Goal: Task Accomplishment & Management: Use online tool/utility

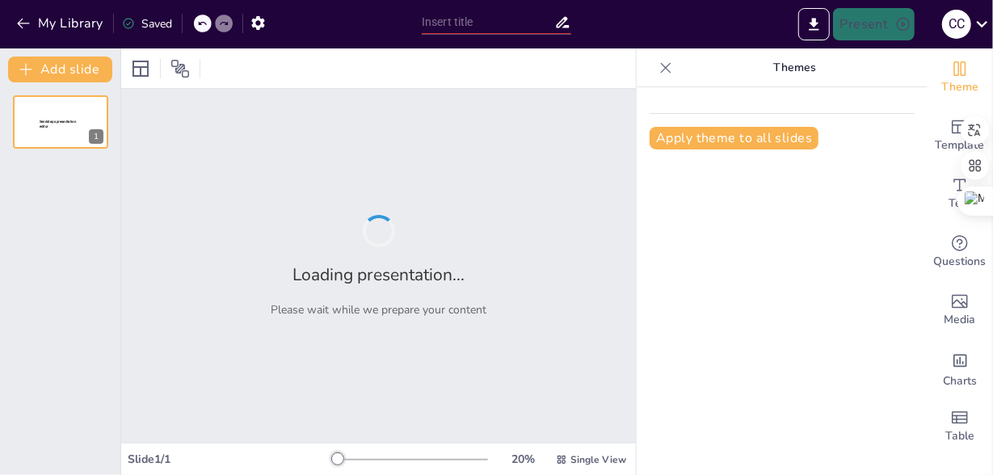
type input "Imported HSE..pptx"
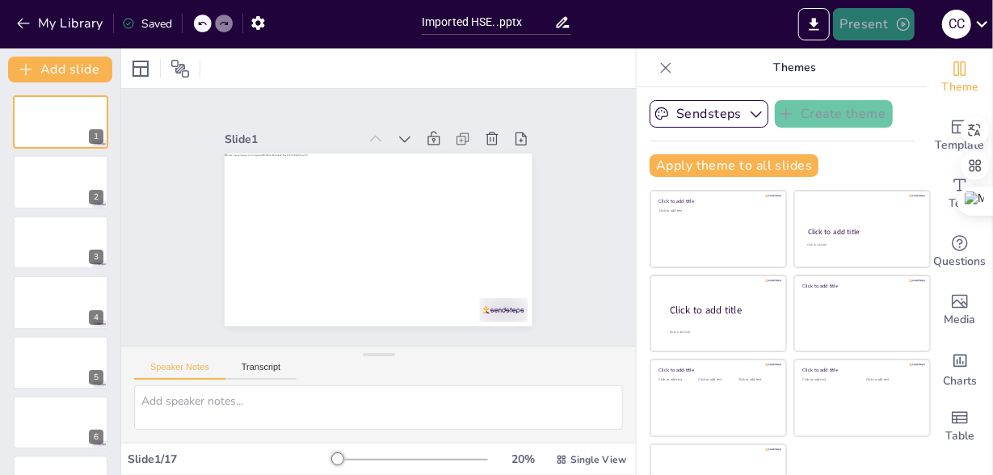
click at [873, 24] on button "Present" at bounding box center [873, 24] width 81 height 32
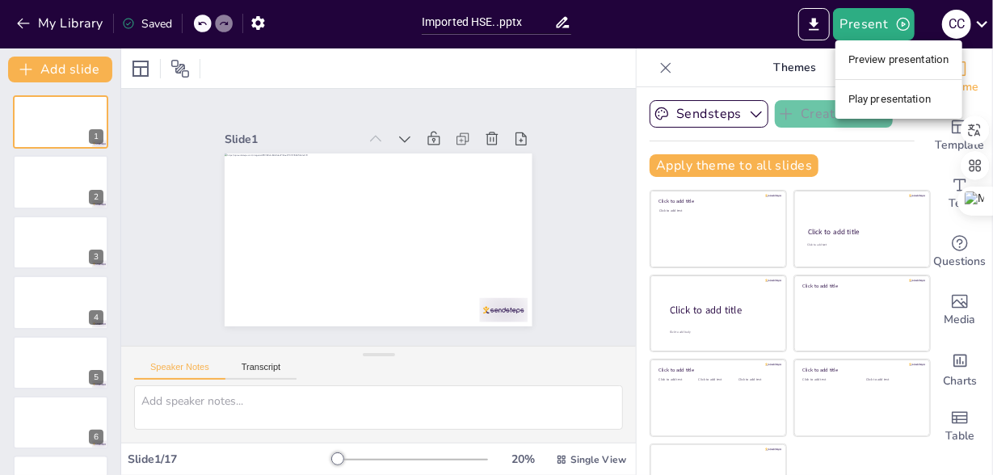
click at [878, 61] on li "Preview presentation" at bounding box center [898, 60] width 127 height 26
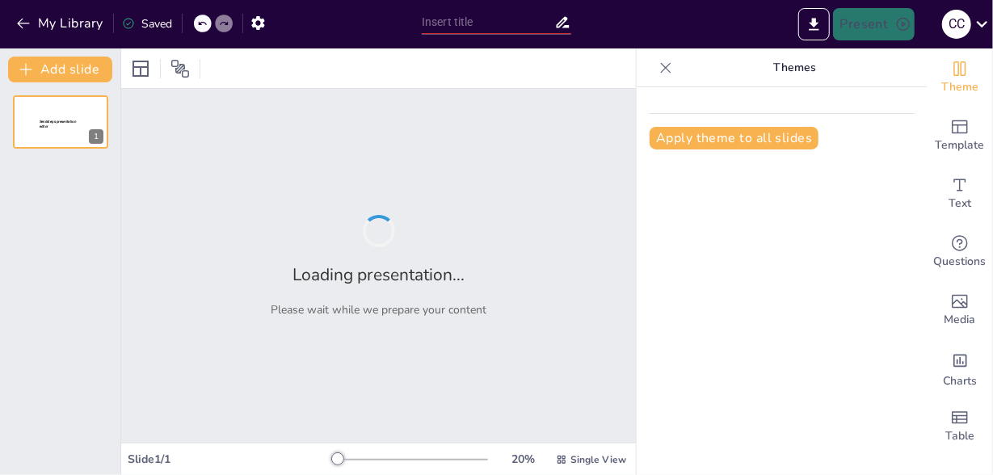
type input "Imported HSE..pptx"
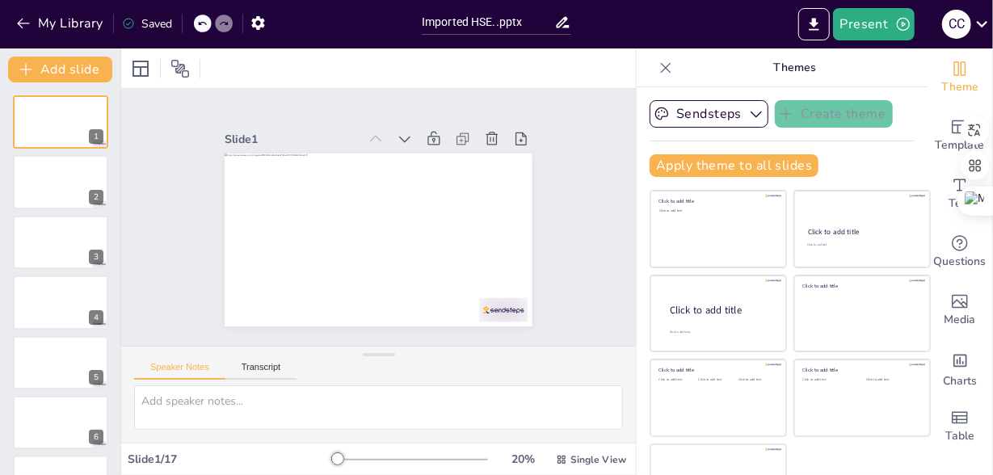
click at [986, 336] on body "My Library Saved Imported HSE..pptx Present C C Document fonts Popular fonts La…" at bounding box center [496, 237] width 993 height 475
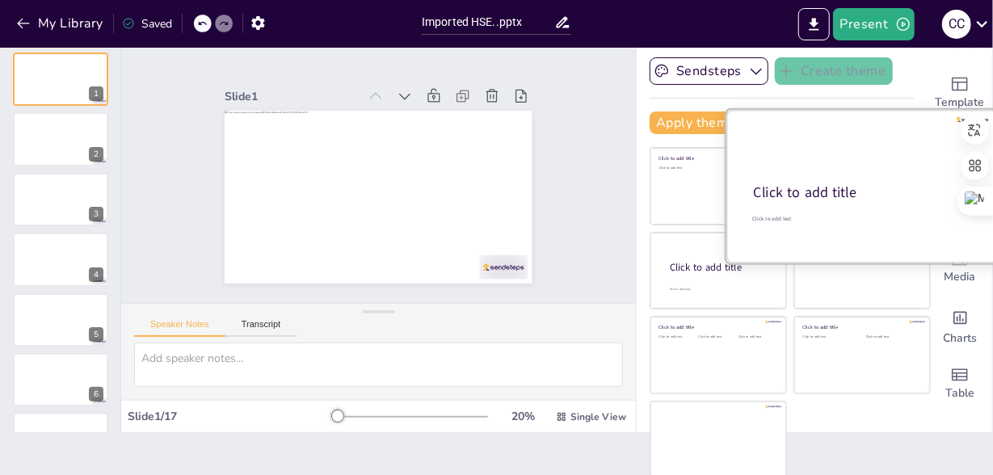
click at [816, 177] on div at bounding box center [861, 186] width 271 height 153
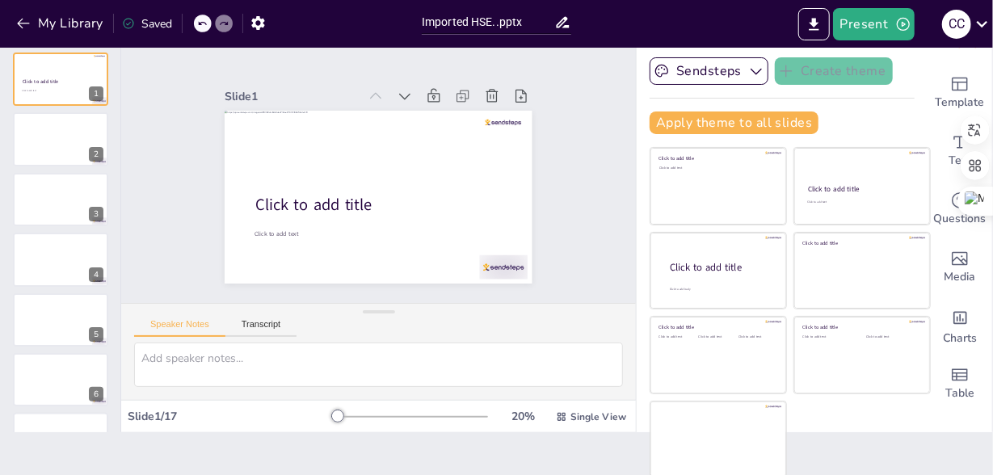
scroll to position [0, 0]
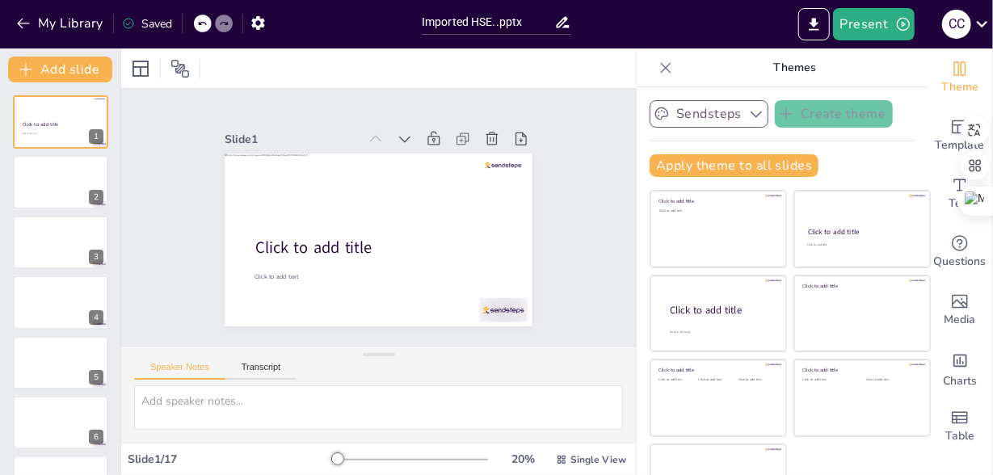
click at [738, 104] on button "Sendsteps" at bounding box center [709, 113] width 119 height 27
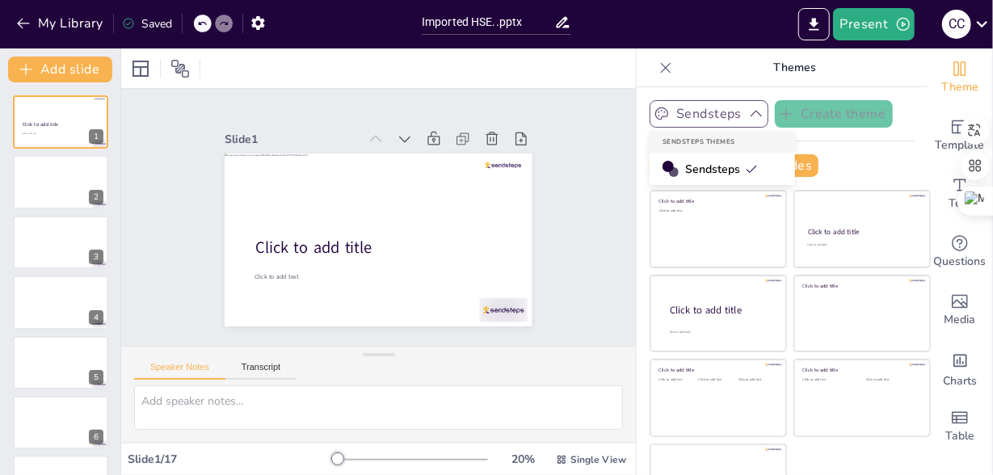
click at [738, 104] on button "Sendsteps" at bounding box center [709, 113] width 119 height 27
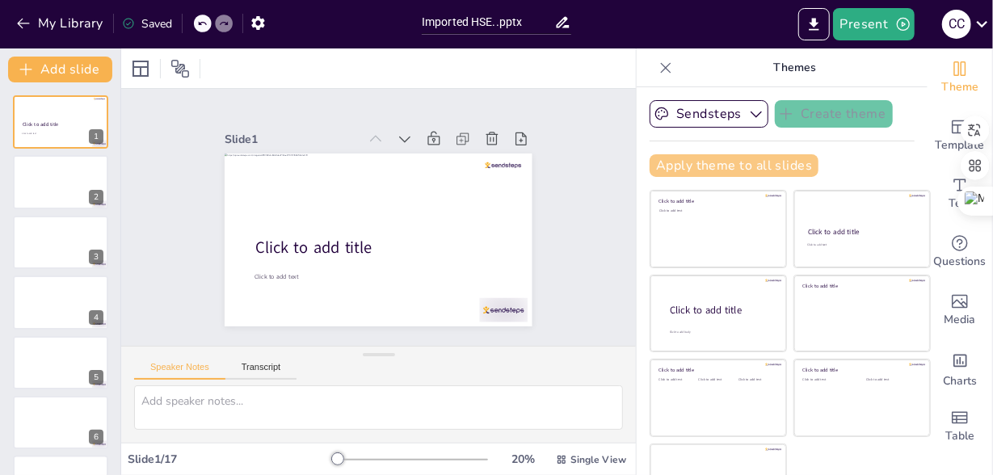
click at [713, 162] on button "Apply theme to all slides" at bounding box center [734, 165] width 169 height 23
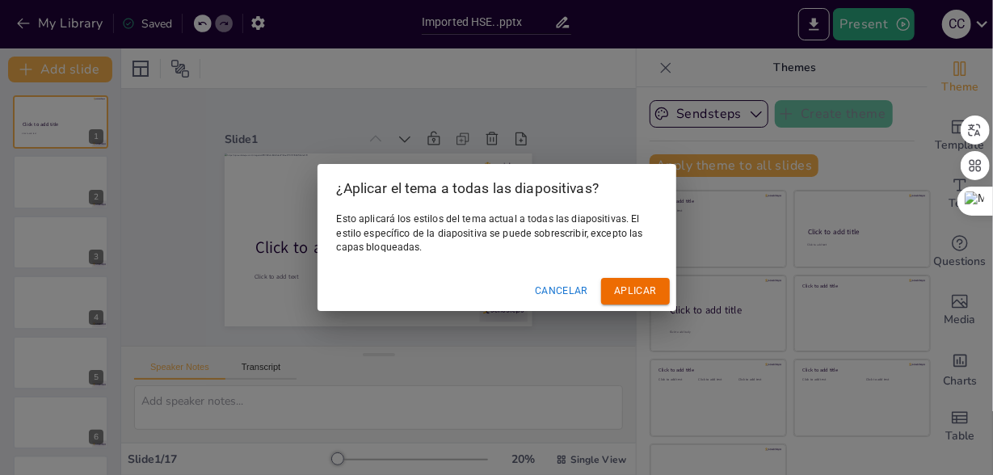
click at [564, 292] on button "Cancelar" at bounding box center [561, 291] width 66 height 27
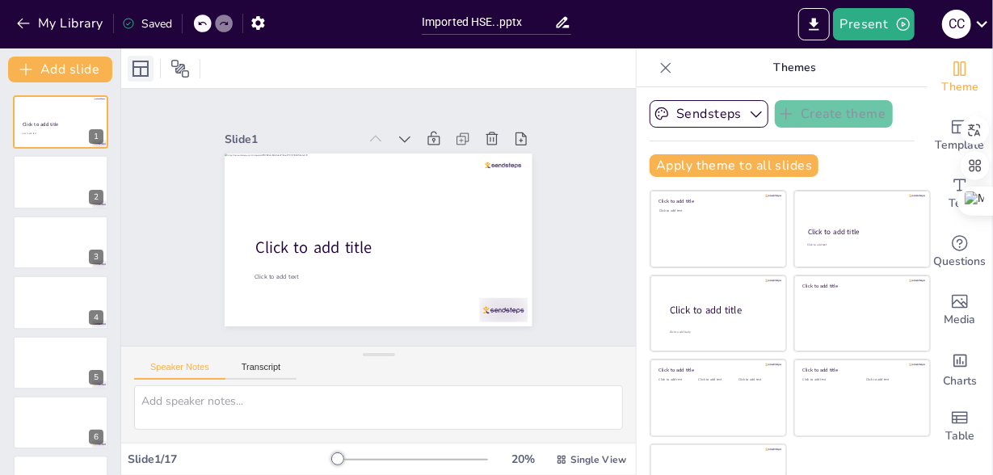
click at [142, 74] on icon at bounding box center [140, 68] width 19 height 19
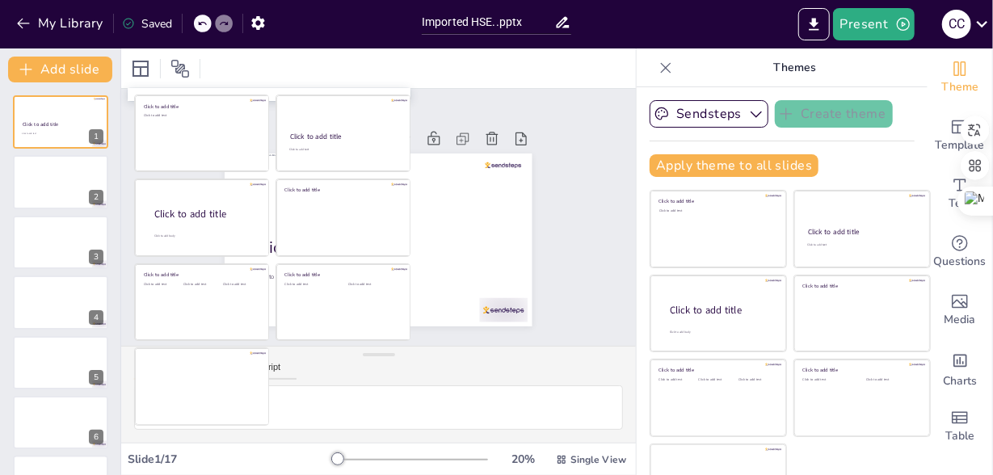
click at [540, 56] on div at bounding box center [378, 68] width 515 height 40
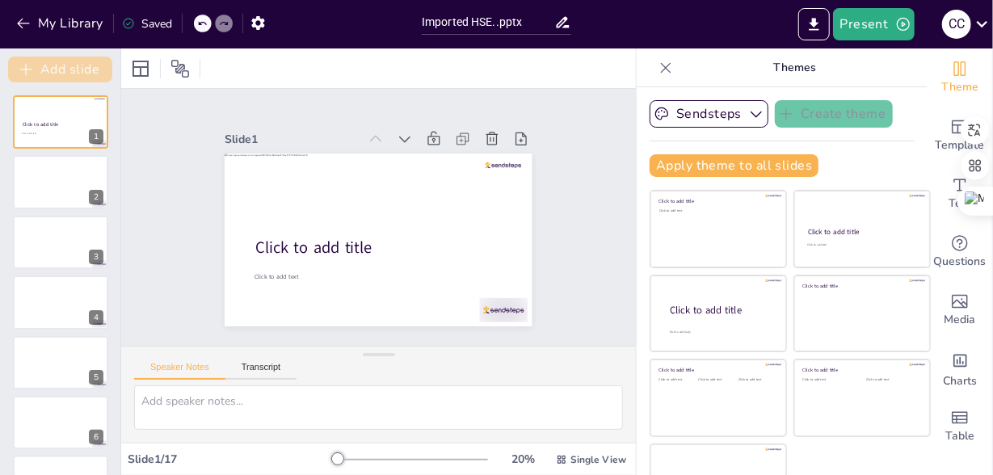
click at [76, 62] on button "Add slide" at bounding box center [60, 70] width 104 height 26
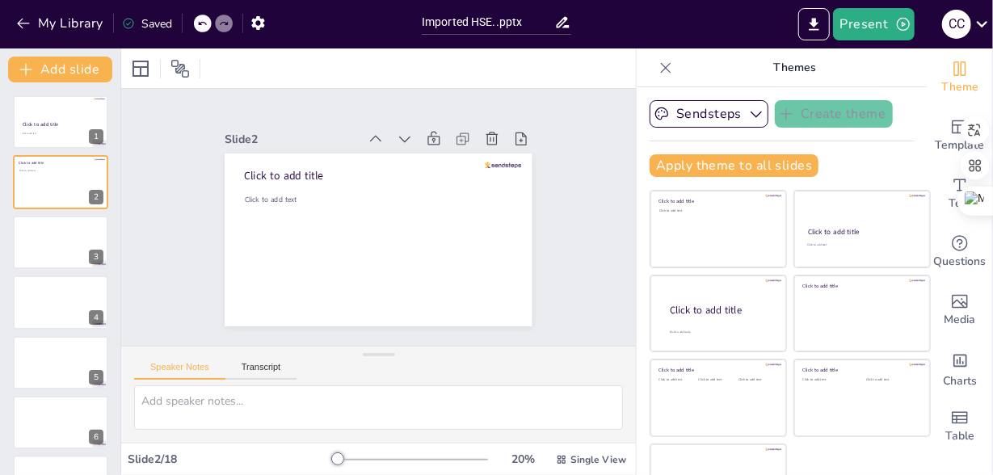
click at [200, 30] on div at bounding box center [203, 24] width 18 height 18
click at [490, 142] on icon at bounding box center [499, 151] width 18 height 18
